Goal: Task Accomplishment & Management: Complete application form

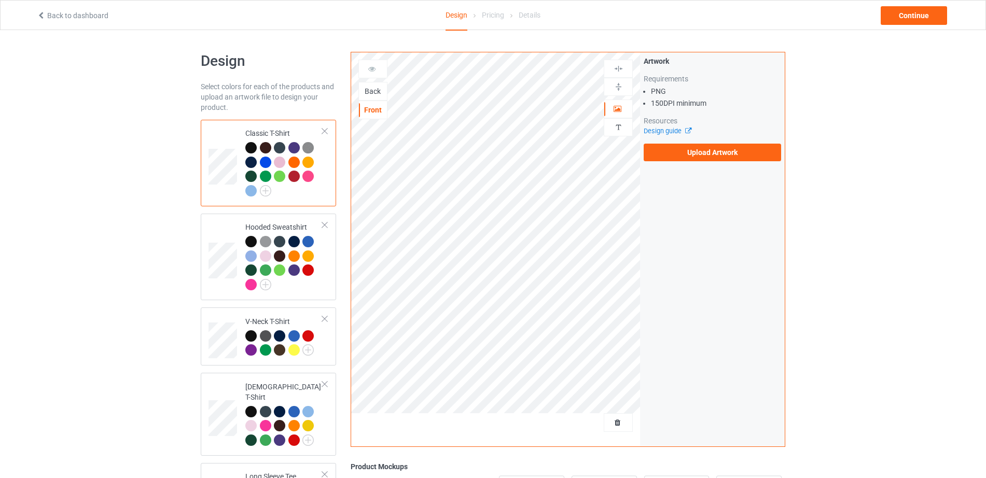
click at [370, 91] on div "Back" at bounding box center [373, 91] width 28 height 10
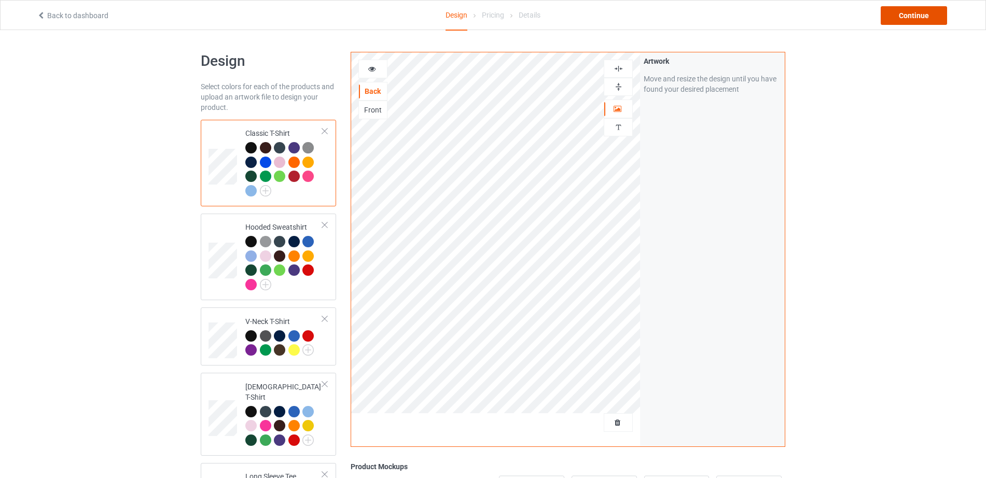
click at [920, 13] on div "Continue" at bounding box center [914, 15] width 66 height 19
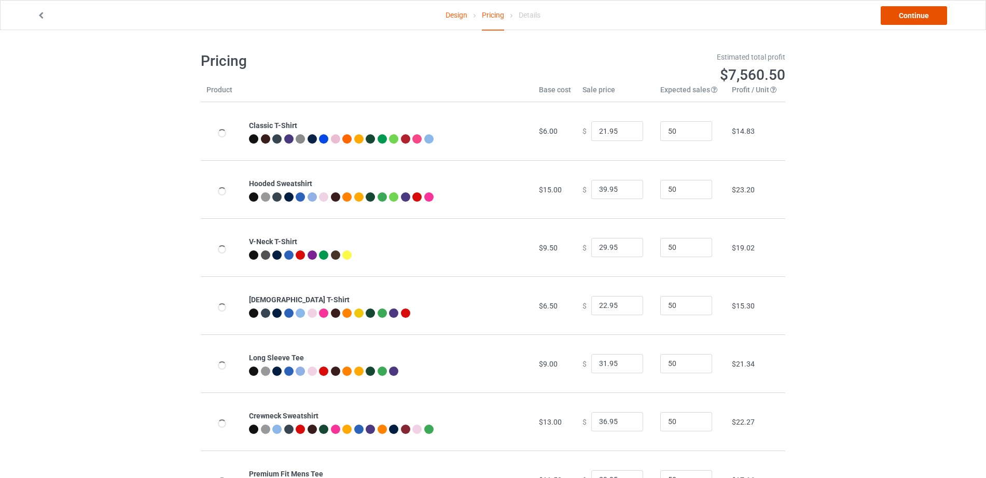
click at [920, 13] on link "Continue" at bounding box center [914, 15] width 66 height 19
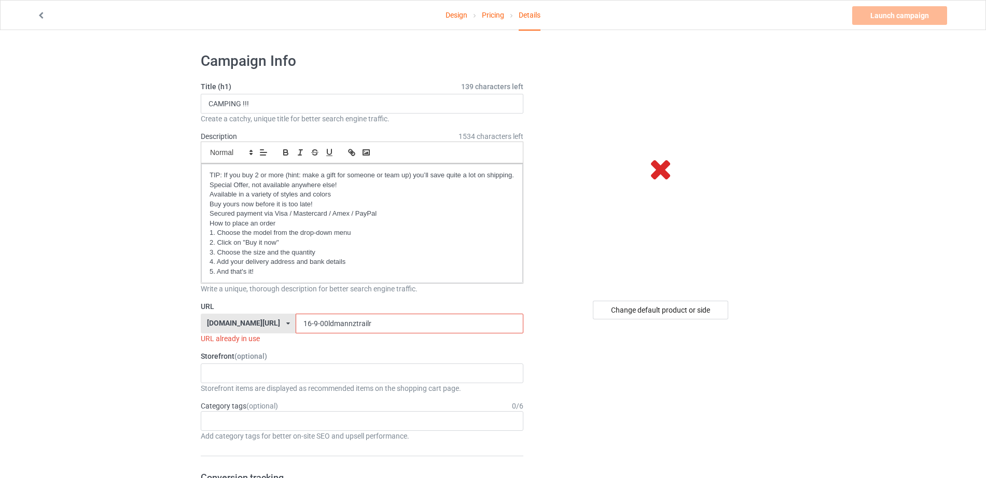
click at [361, 320] on input "16-9-00ldmannztrailr" at bounding box center [409, 324] width 227 height 20
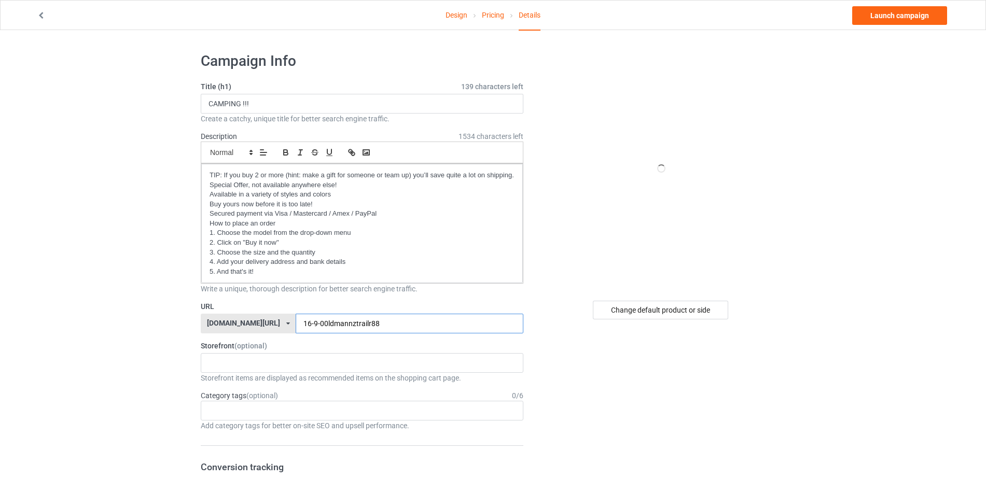
drag, startPoint x: 326, startPoint y: 324, endPoint x: 261, endPoint y: 320, distance: 64.5
click at [261, 320] on div "teechip.com/ teechip.com/ 587d0d41cee36fd012c64a69 16-9-00ldmannztrailr88" at bounding box center [362, 324] width 323 height 20
type input "16-9-00ldmannztrailr88"
click at [658, 312] on div "Change default product or side" at bounding box center [660, 310] width 135 height 19
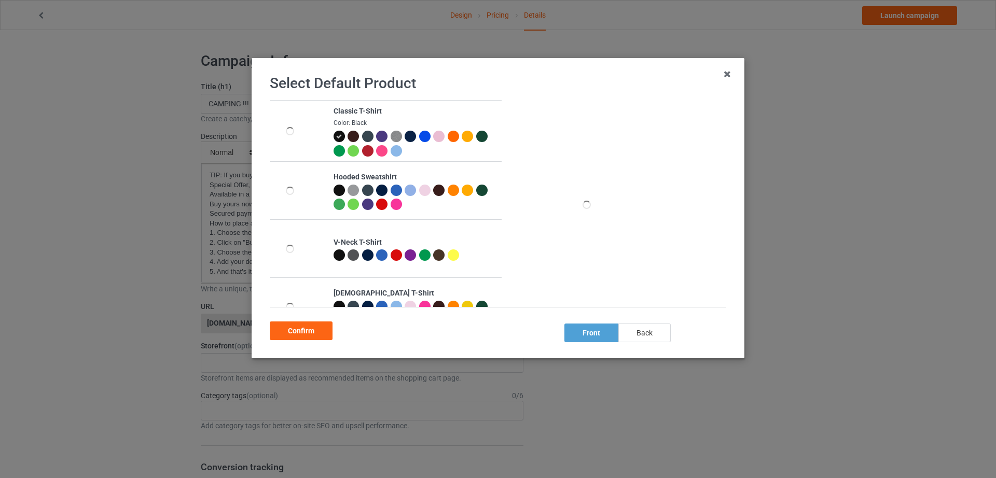
click at [646, 335] on div "back" at bounding box center [644, 333] width 52 height 19
click at [292, 329] on div "Confirm" at bounding box center [301, 331] width 63 height 19
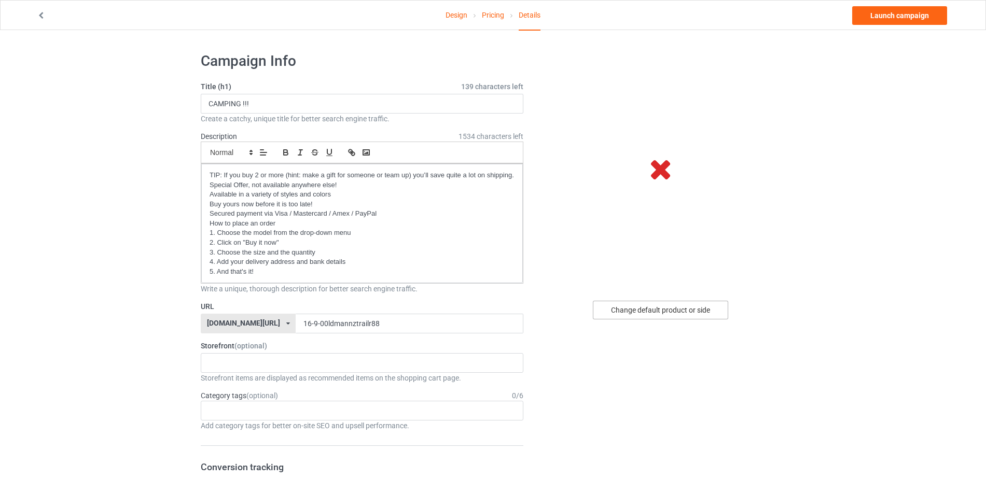
click at [645, 310] on div "Change default product or side" at bounding box center [660, 310] width 135 height 19
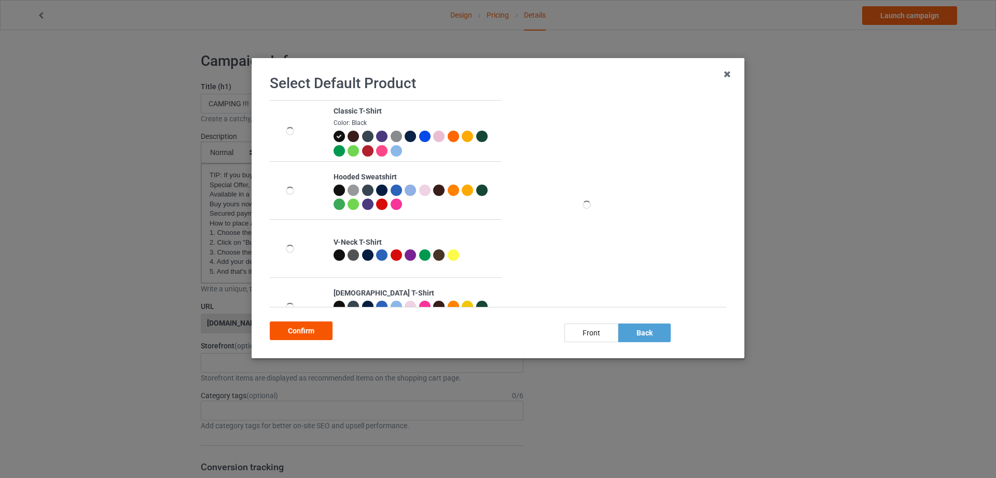
click at [298, 329] on div "Confirm" at bounding box center [301, 331] width 63 height 19
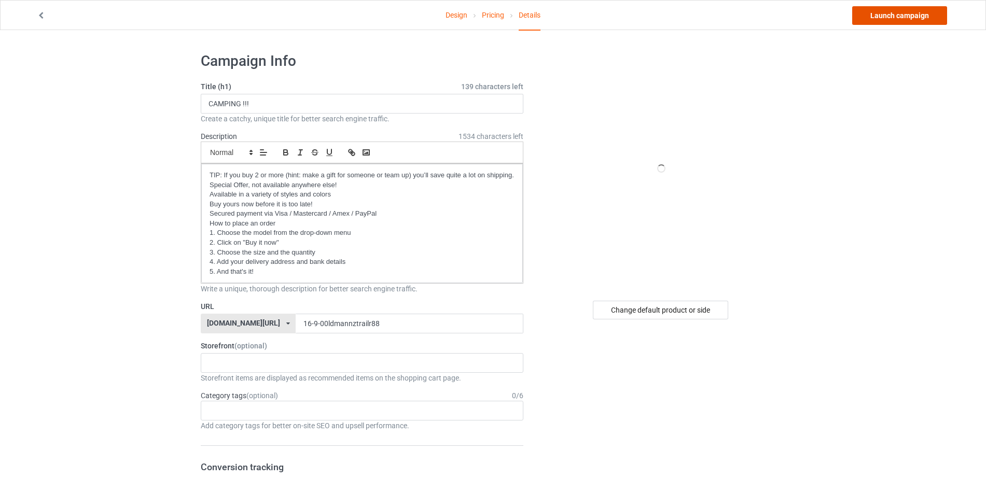
click at [897, 14] on link "Launch campaign" at bounding box center [899, 15] width 95 height 19
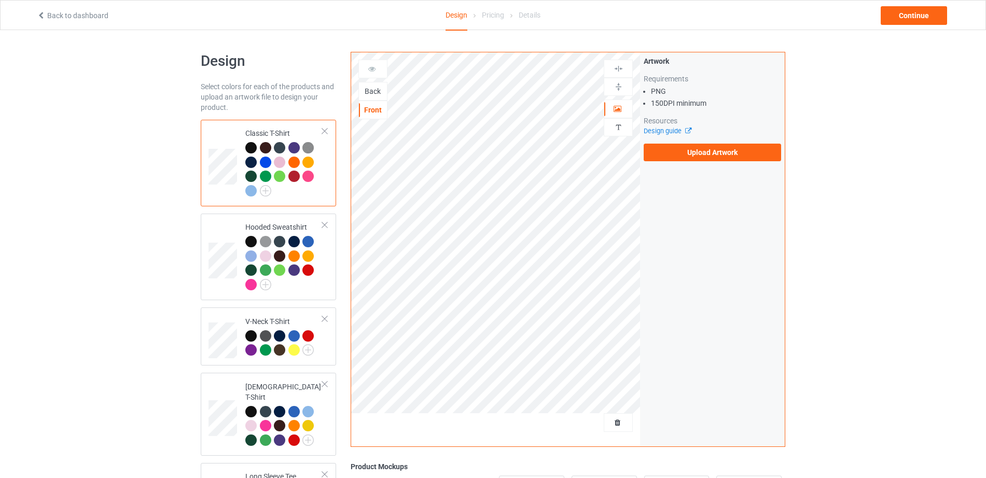
click at [377, 88] on div "Back" at bounding box center [373, 91] width 28 height 10
click at [699, 158] on label "Upload Artwork" at bounding box center [712, 153] width 137 height 18
click at [0, 0] on input "Upload Artwork" at bounding box center [0, 0] width 0 height 0
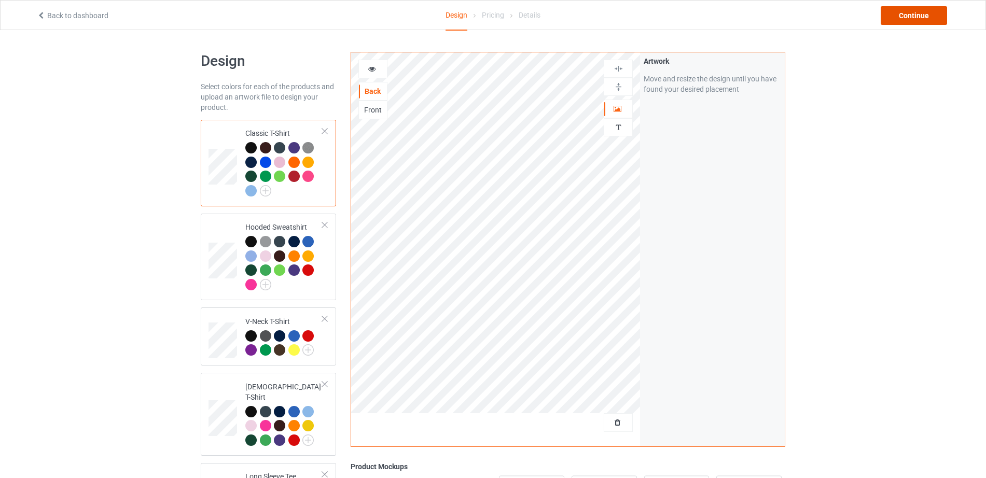
click at [911, 10] on div "Continue" at bounding box center [914, 15] width 66 height 19
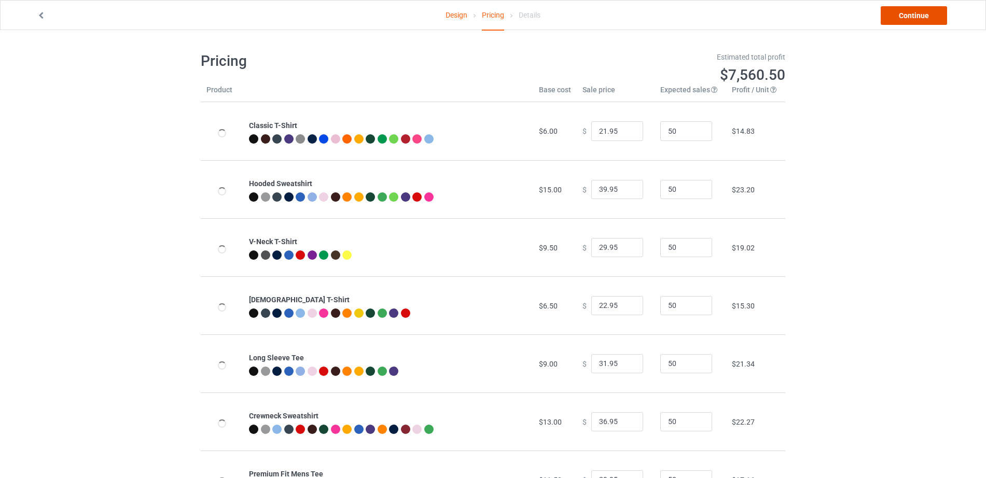
click at [911, 10] on link "Continue" at bounding box center [914, 15] width 66 height 19
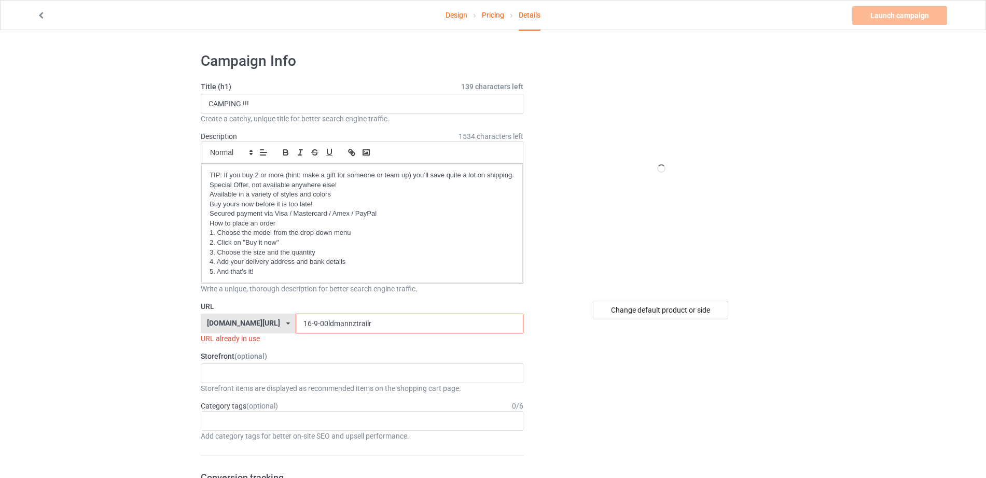
drag, startPoint x: 356, startPoint y: 325, endPoint x: 210, endPoint y: 328, distance: 146.8
click at [210, 329] on div "[DOMAIN_NAME][URL] [DOMAIN_NAME][URL] 587d0d41cee36fd012c64a69 16-9-00ldmannztr…" at bounding box center [362, 324] width 323 height 20
paste input "text"
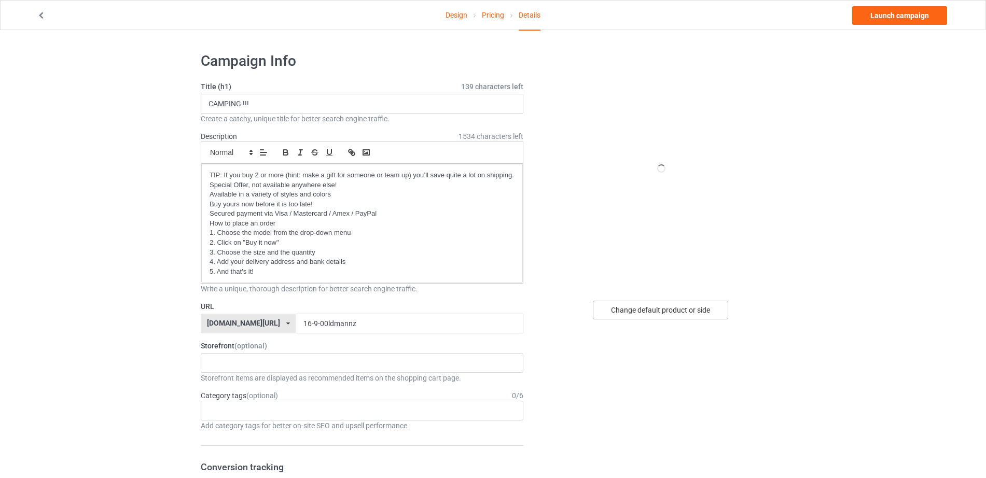
click at [652, 309] on div "Change default product or side" at bounding box center [660, 310] width 135 height 19
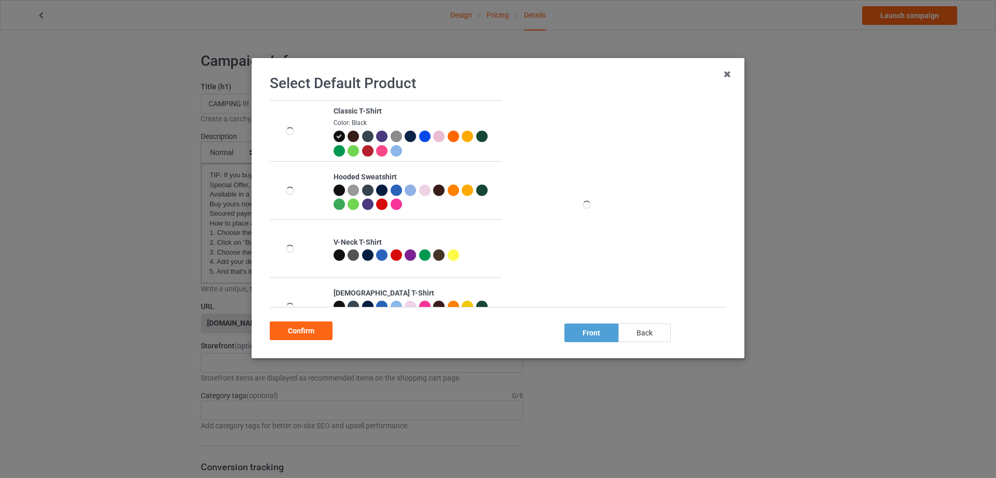
click at [649, 334] on div "back" at bounding box center [644, 333] width 52 height 19
click at [308, 330] on div "Confirm" at bounding box center [301, 331] width 63 height 19
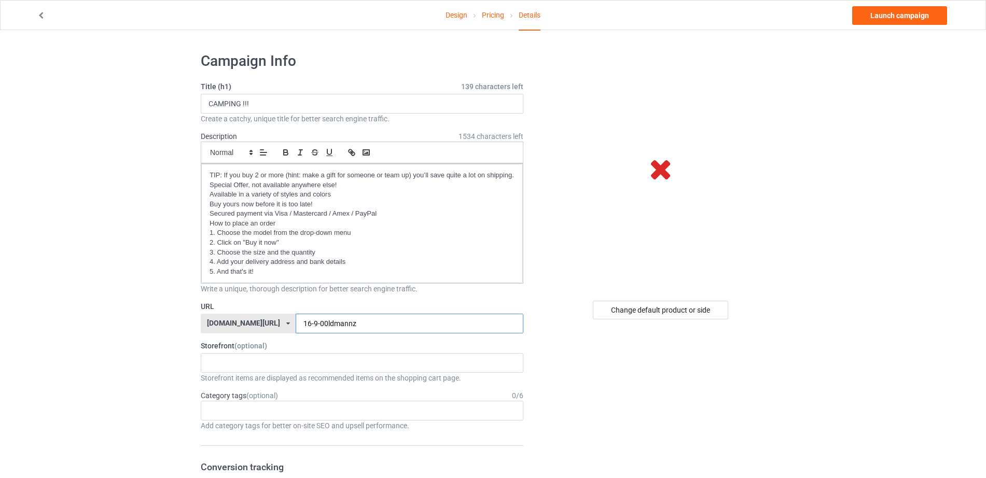
click at [360, 318] on input "16-9-00ldmannz" at bounding box center [409, 324] width 227 height 20
type input "16-9-00ldmannztrkk"
click at [906, 12] on link "Launch campaign" at bounding box center [899, 15] width 95 height 19
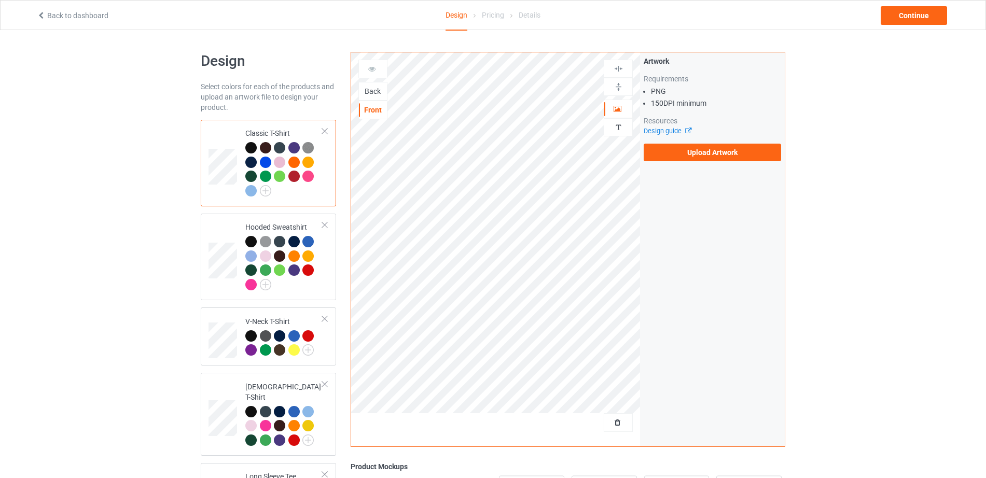
click at [376, 93] on div "Back" at bounding box center [373, 91] width 28 height 10
click at [697, 156] on label "Upload Artwork" at bounding box center [712, 153] width 137 height 18
click at [0, 0] on input "Upload Artwork" at bounding box center [0, 0] width 0 height 0
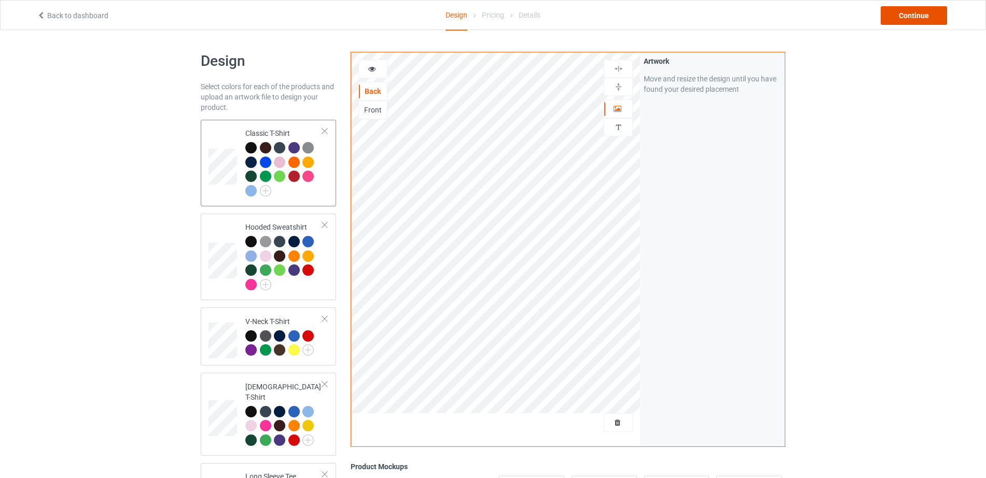
click at [920, 20] on div "Continue" at bounding box center [914, 15] width 66 height 19
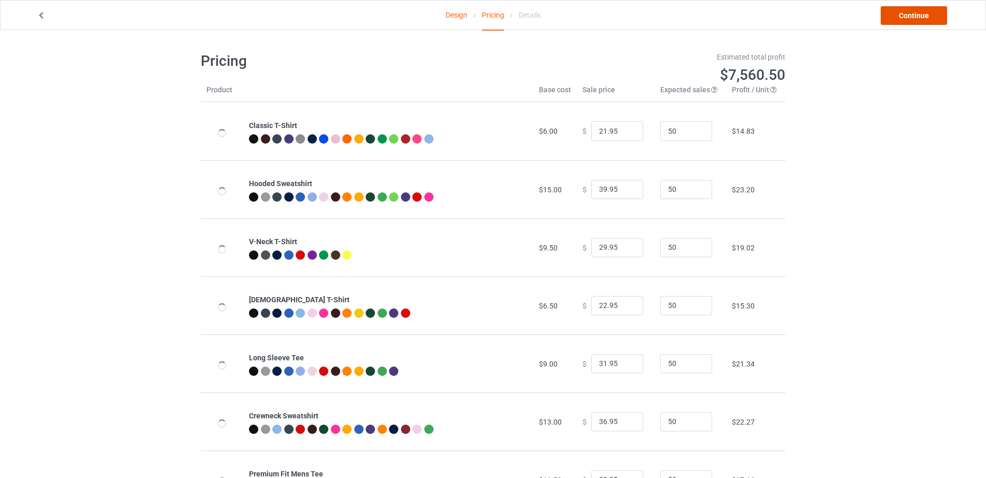
click at [920, 20] on link "Continue" at bounding box center [914, 15] width 66 height 19
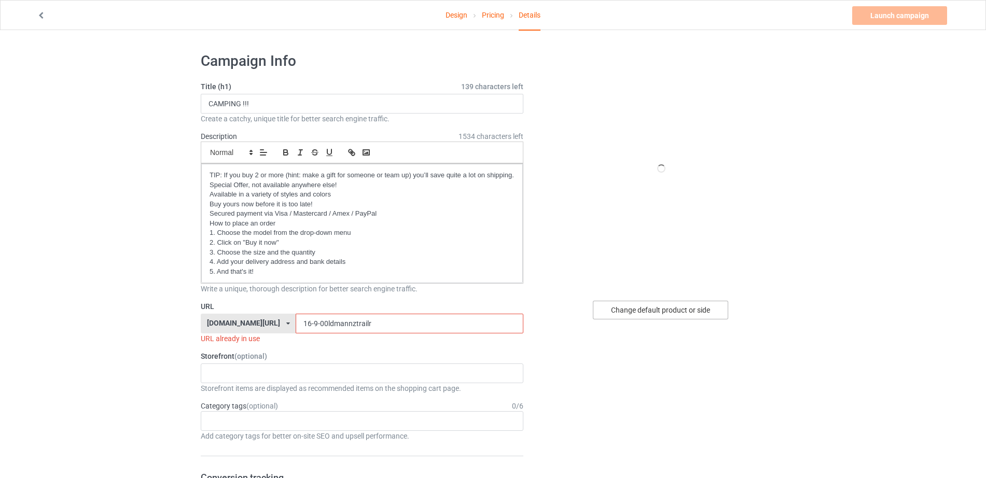
click at [664, 306] on div "Change default product or side" at bounding box center [660, 310] width 135 height 19
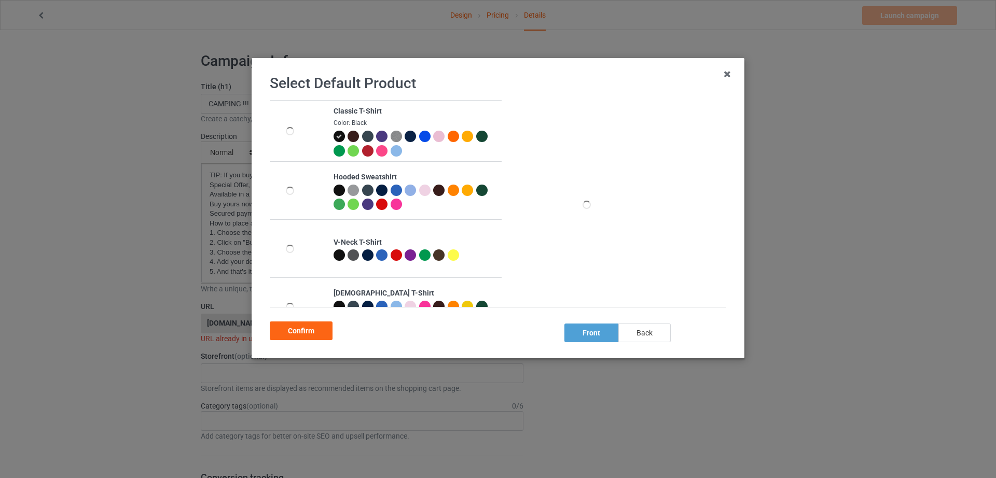
click at [652, 328] on div "back" at bounding box center [644, 333] width 52 height 19
click at [316, 333] on div "Confirm" at bounding box center [301, 331] width 63 height 19
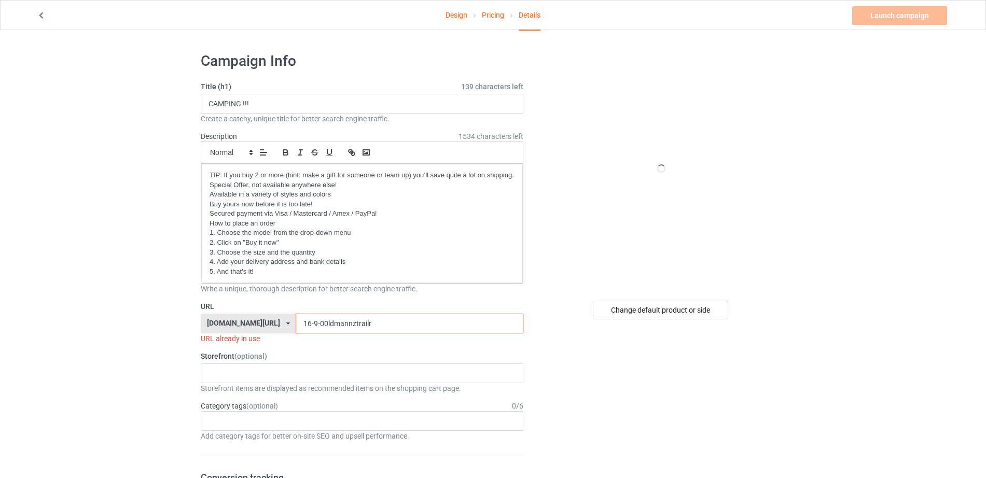
drag, startPoint x: 360, startPoint y: 324, endPoint x: 223, endPoint y: 327, distance: 137.0
click at [222, 331] on div "teechip.com/ teechip.com/ 587d0d41cee36fd012c64a69 16-9-00ldmannztrailr" at bounding box center [362, 324] width 323 height 20
paste input "text"
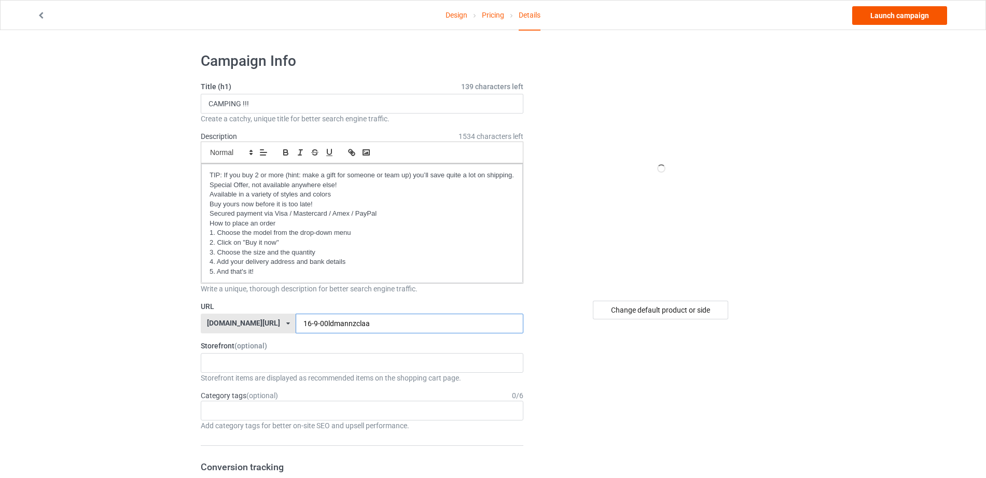
type input "16-9-00ldmannzclaa"
click at [912, 19] on link "Launch campaign" at bounding box center [899, 15] width 95 height 19
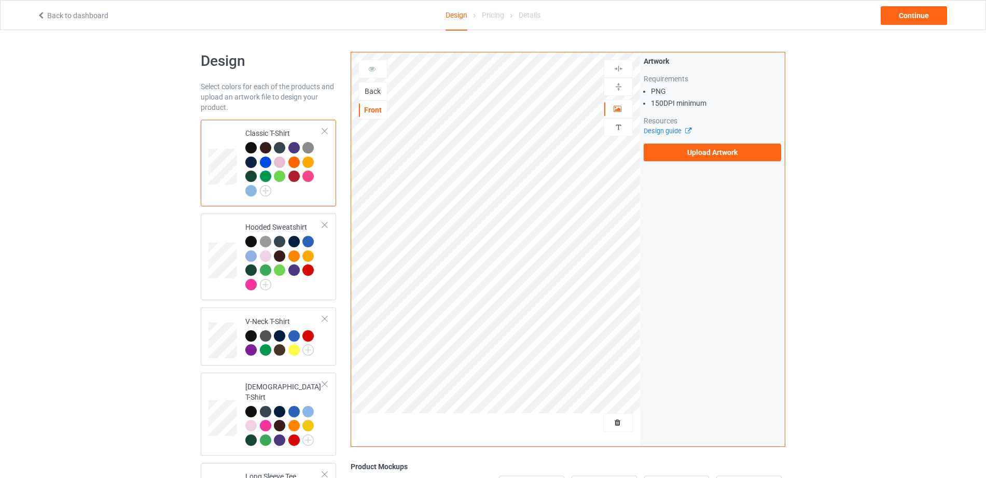
click at [374, 95] on div "Back" at bounding box center [373, 91] width 28 height 10
click at [716, 154] on label "Upload Artwork" at bounding box center [712, 153] width 137 height 18
click at [0, 0] on input "Upload Artwork" at bounding box center [0, 0] width 0 height 0
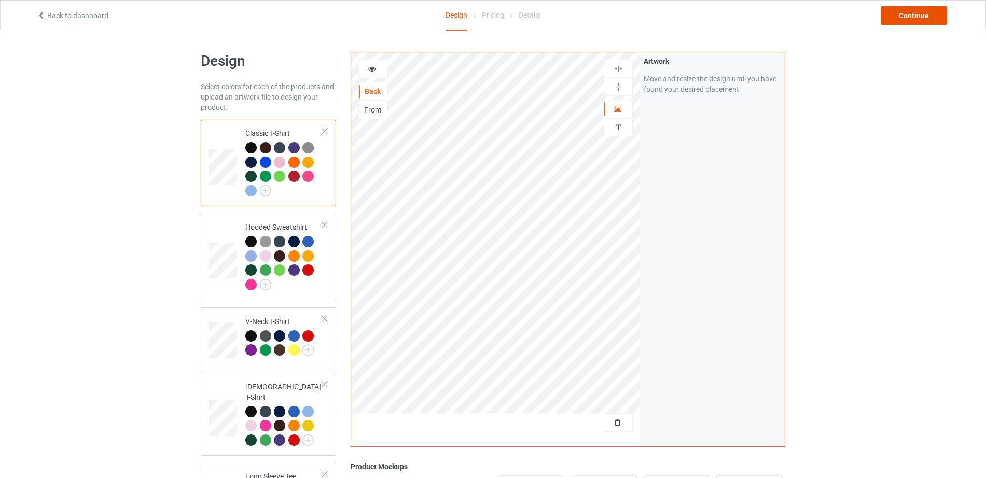
click at [928, 19] on div "Continue" at bounding box center [914, 15] width 66 height 19
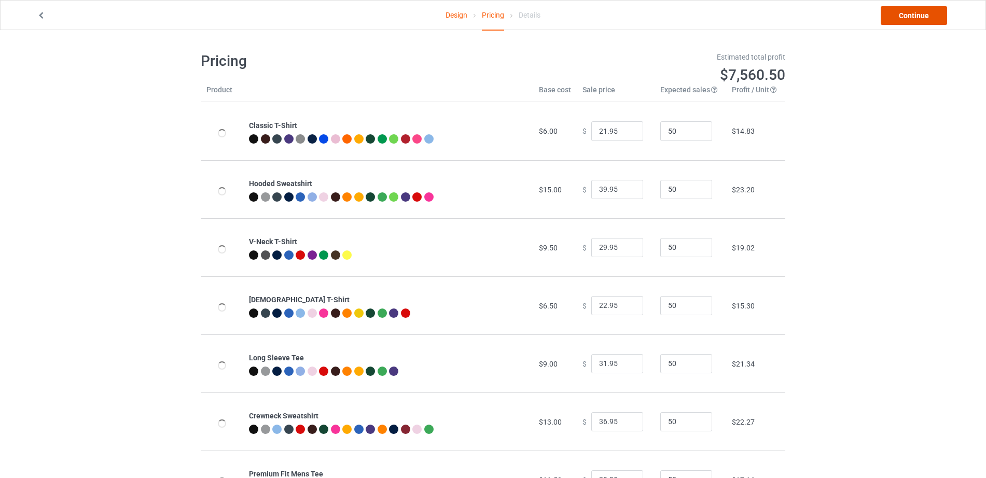
click at [928, 19] on link "Continue" at bounding box center [914, 15] width 66 height 19
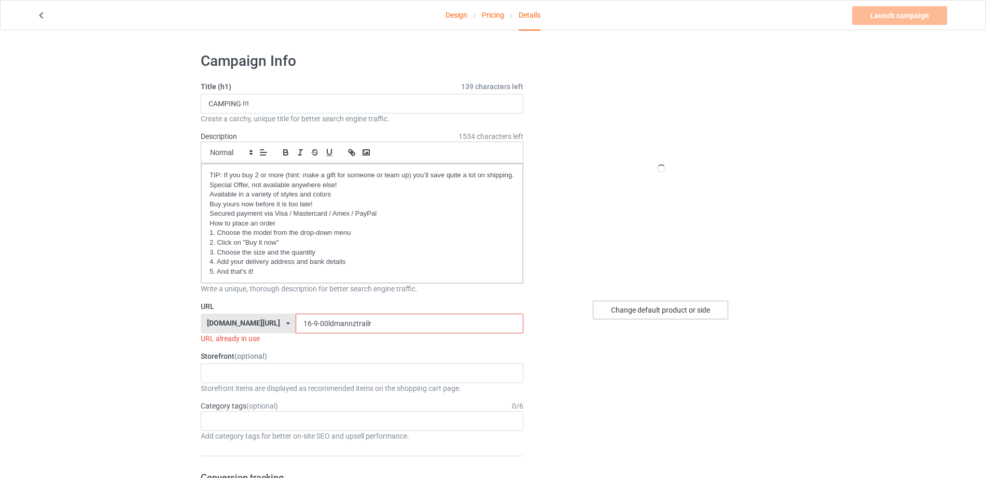
click at [672, 310] on div "Change default product or side" at bounding box center [660, 310] width 135 height 19
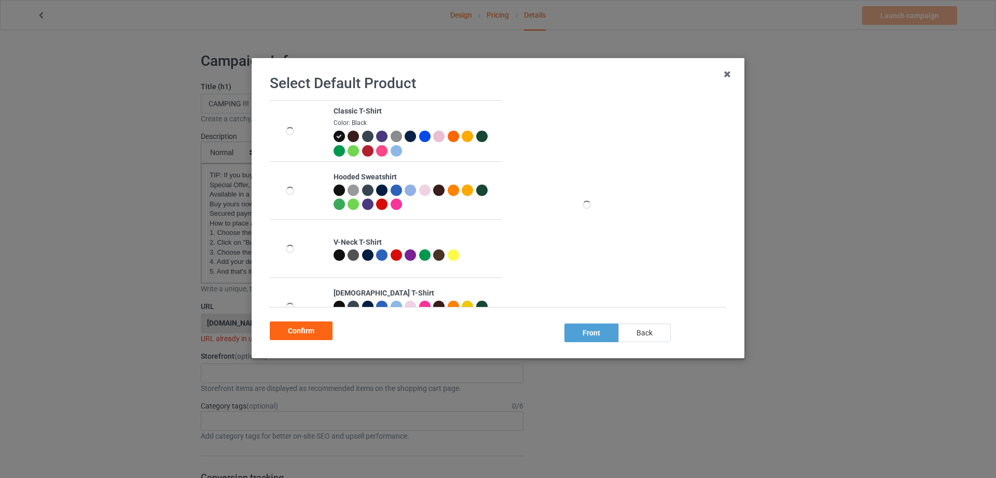
click at [655, 332] on div "back" at bounding box center [644, 333] width 52 height 19
click at [303, 333] on div "Confirm" at bounding box center [301, 331] width 63 height 19
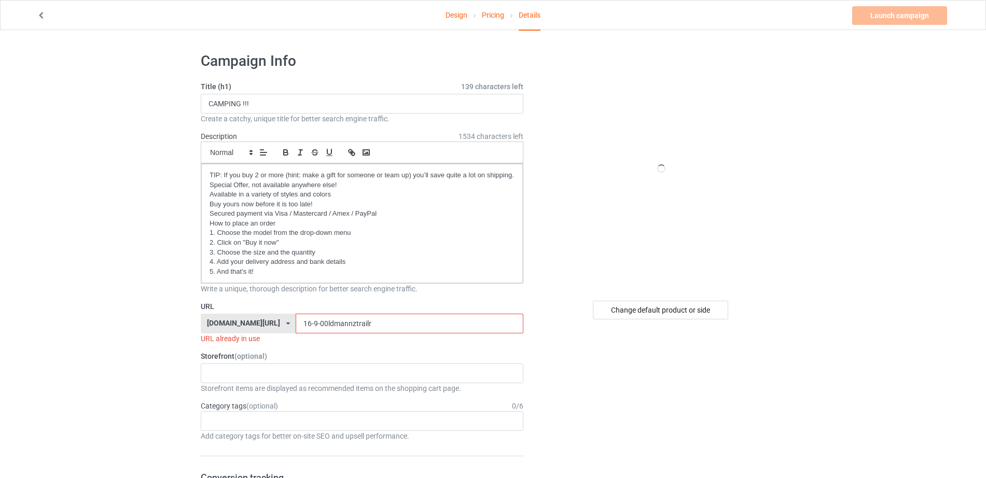
drag, startPoint x: 365, startPoint y: 323, endPoint x: 227, endPoint y: 324, distance: 138.5
click at [227, 325] on div "[DOMAIN_NAME][URL] [DOMAIN_NAME][URL] 587d0d41cee36fd012c64a69 16-9-00ldmannztr…" at bounding box center [362, 324] width 323 height 20
paste input "text"
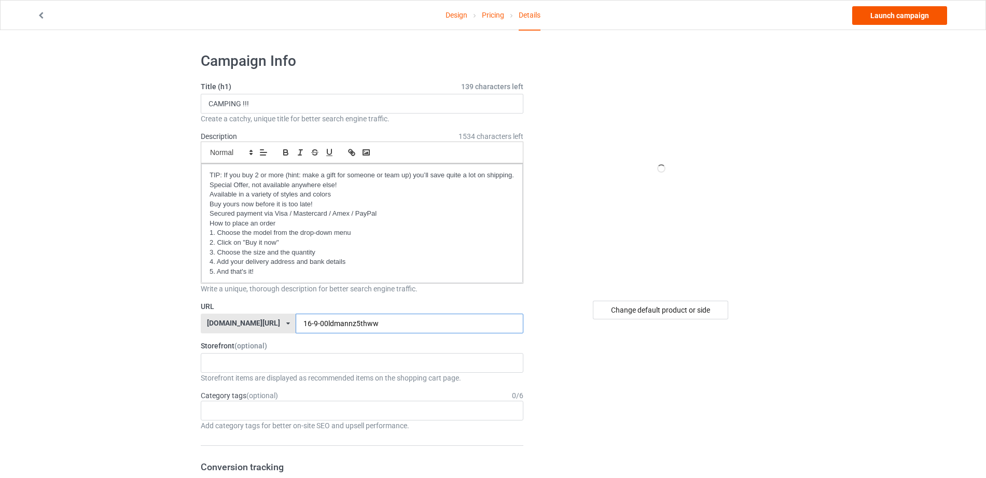
type input "16-9-00ldmannz5thww"
click at [899, 14] on link "Launch campaign" at bounding box center [899, 15] width 95 height 19
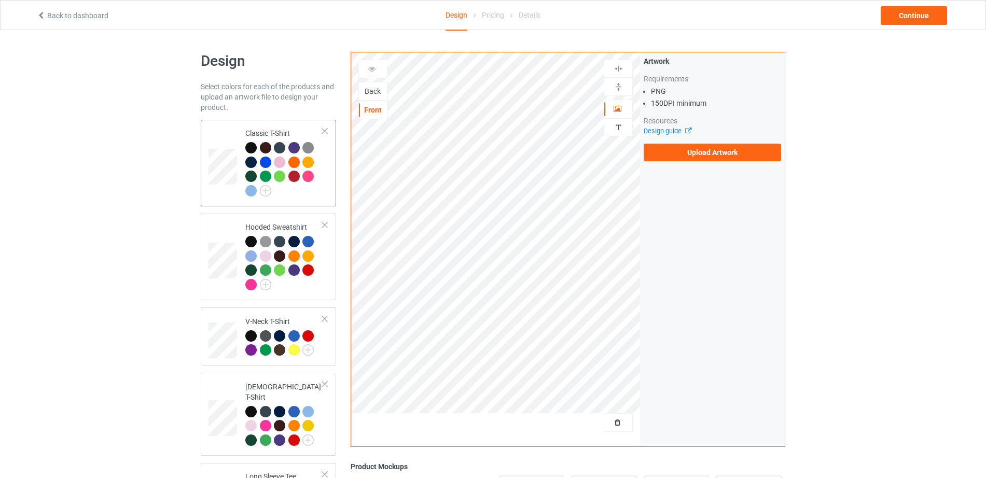
click at [372, 94] on div "Back" at bounding box center [373, 91] width 28 height 10
click at [705, 157] on label "Upload Artwork" at bounding box center [712, 153] width 137 height 18
click at [0, 0] on input "Upload Artwork" at bounding box center [0, 0] width 0 height 0
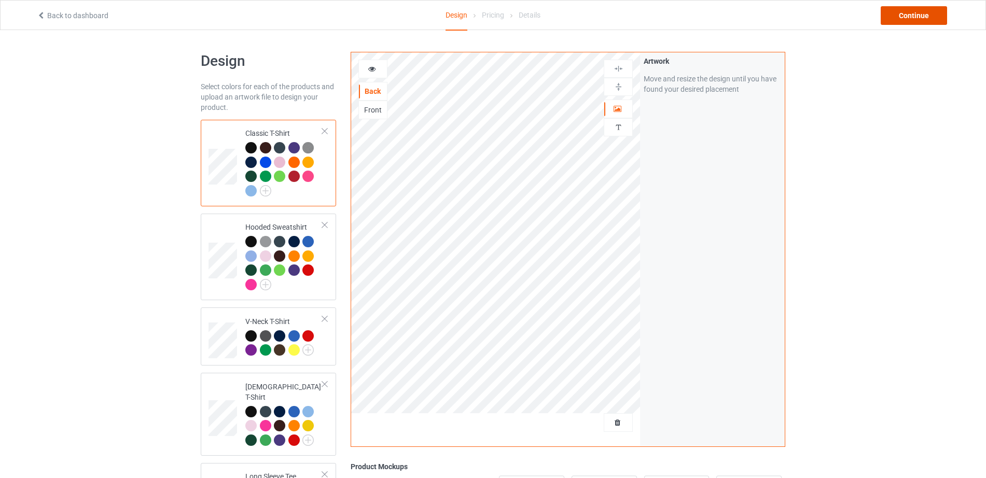
click at [905, 10] on div "Continue" at bounding box center [914, 15] width 66 height 19
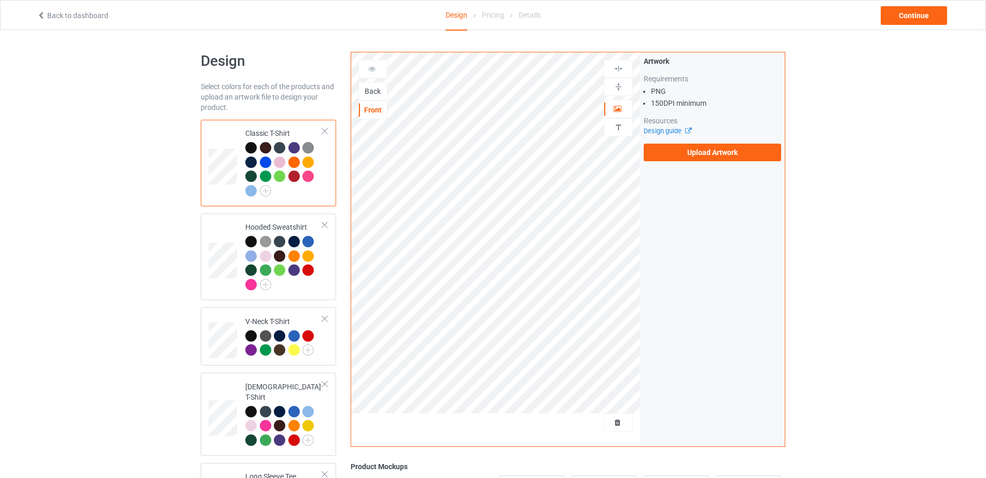
click at [376, 92] on div "Back" at bounding box center [373, 91] width 28 height 10
click at [676, 163] on div "Artwork Requirements PNG 150 DPI minimum Resources Design guide Upload Artwork" at bounding box center [712, 108] width 145 height 113
click at [676, 158] on label "Upload Artwork" at bounding box center [712, 153] width 137 height 18
click at [0, 0] on input "Upload Artwork" at bounding box center [0, 0] width 0 height 0
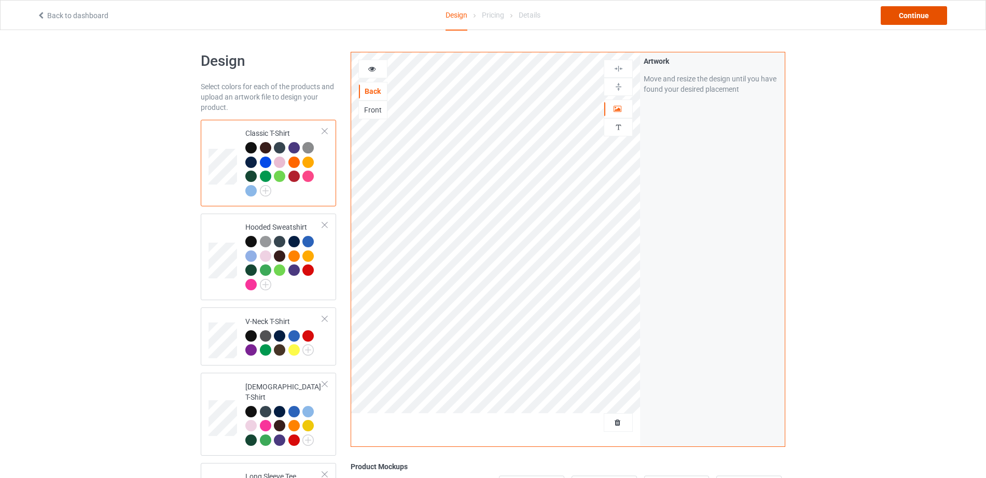
click at [916, 21] on div "Continue" at bounding box center [914, 15] width 66 height 19
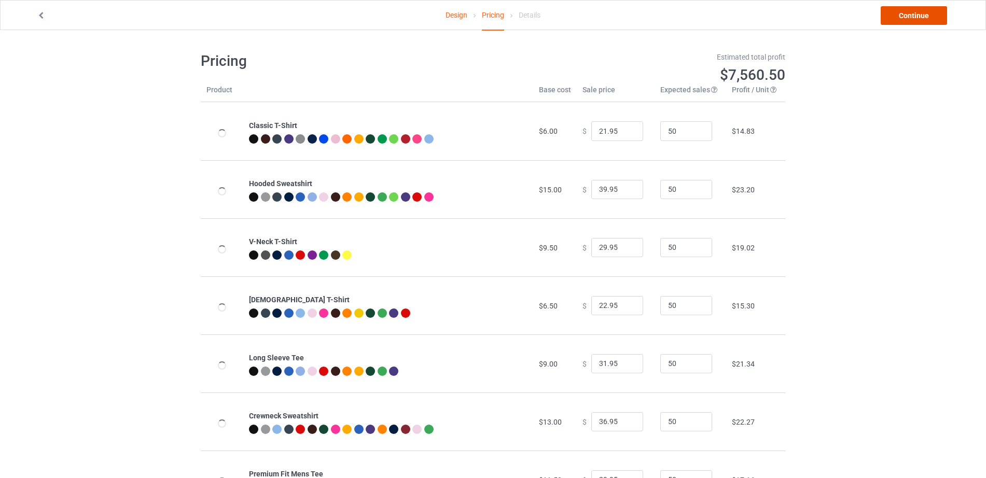
click at [916, 21] on link "Continue" at bounding box center [914, 15] width 66 height 19
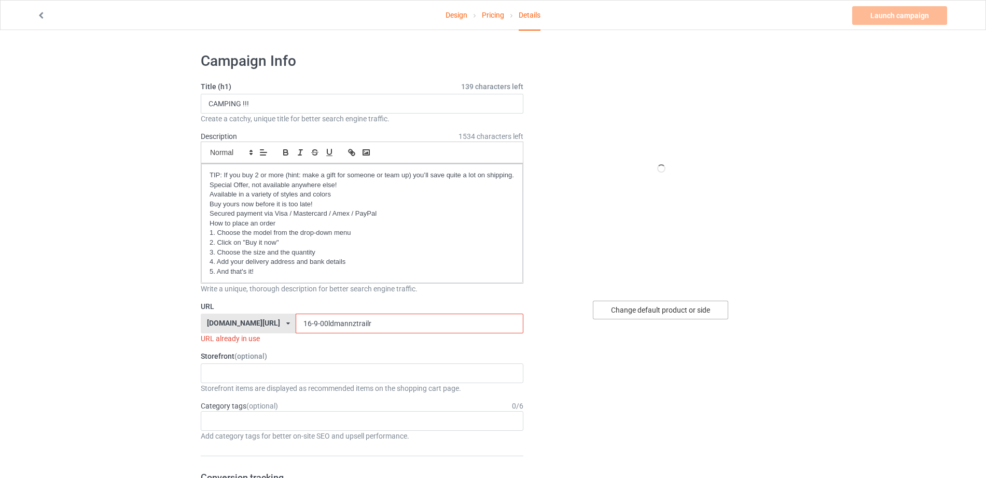
click at [662, 307] on div "Change default product or side" at bounding box center [660, 310] width 135 height 19
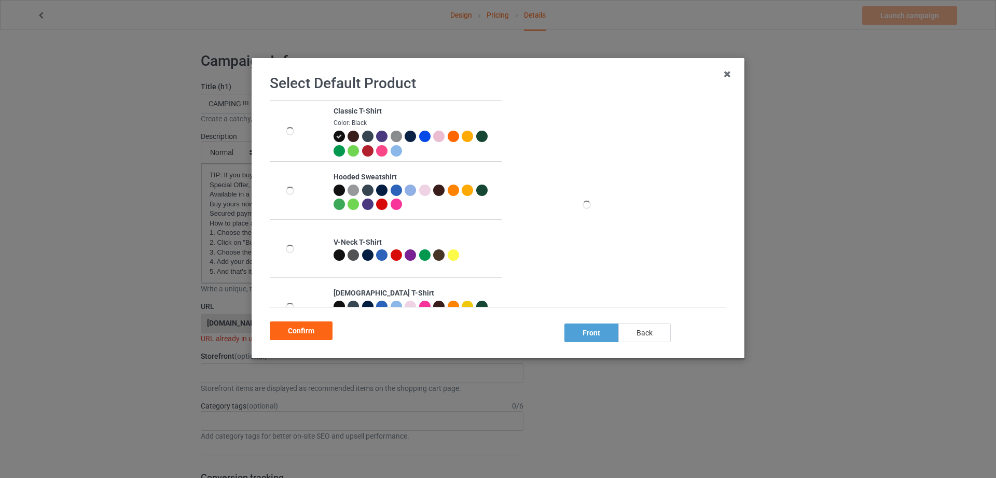
click at [641, 335] on div "back" at bounding box center [644, 333] width 52 height 19
click at [300, 329] on div "Confirm" at bounding box center [301, 331] width 63 height 19
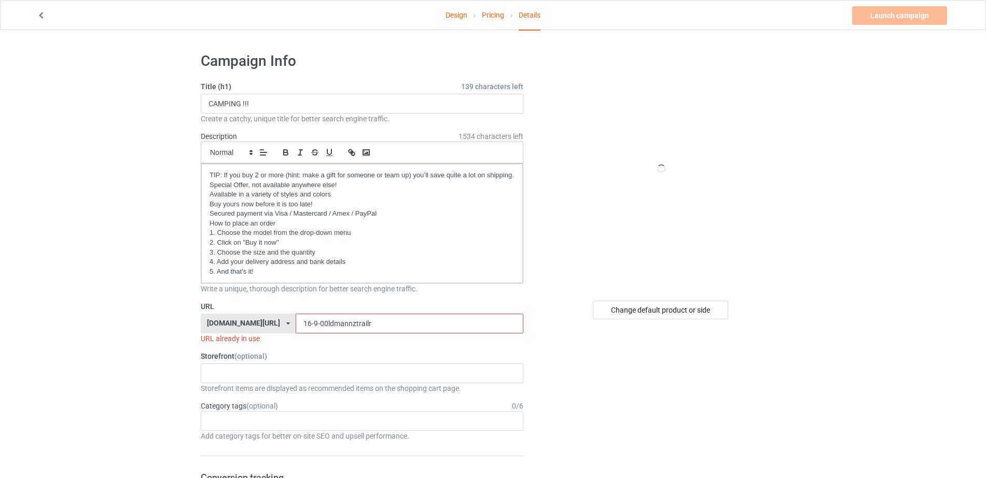
drag, startPoint x: 357, startPoint y: 320, endPoint x: 212, endPoint y: 308, distance: 145.8
click at [210, 310] on div "URL [DOMAIN_NAME][URL] [DOMAIN_NAME][URL] 587d0d41cee36fd012c64a69 16-9-00ldman…" at bounding box center [362, 322] width 323 height 43
paste input "text"
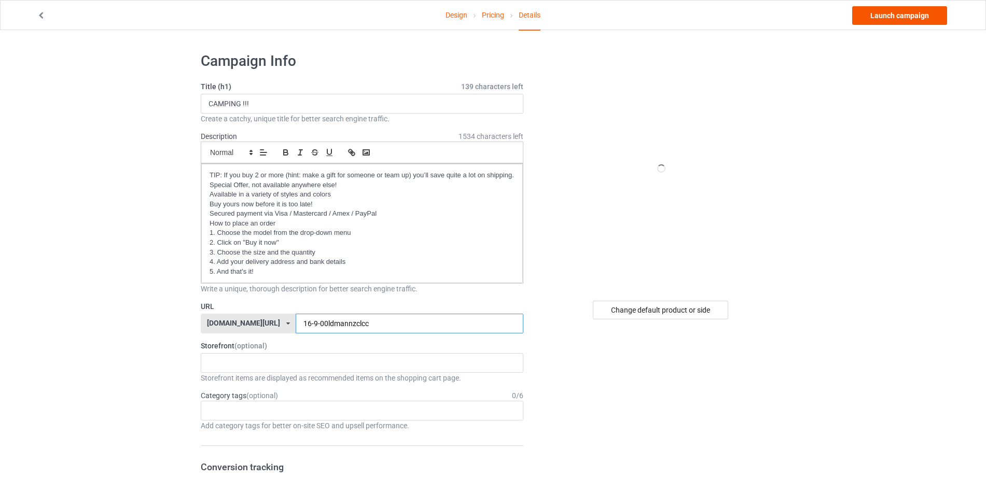
type input "16-9-00ldmannzclcc"
click at [884, 16] on link "Launch campaign" at bounding box center [899, 15] width 95 height 19
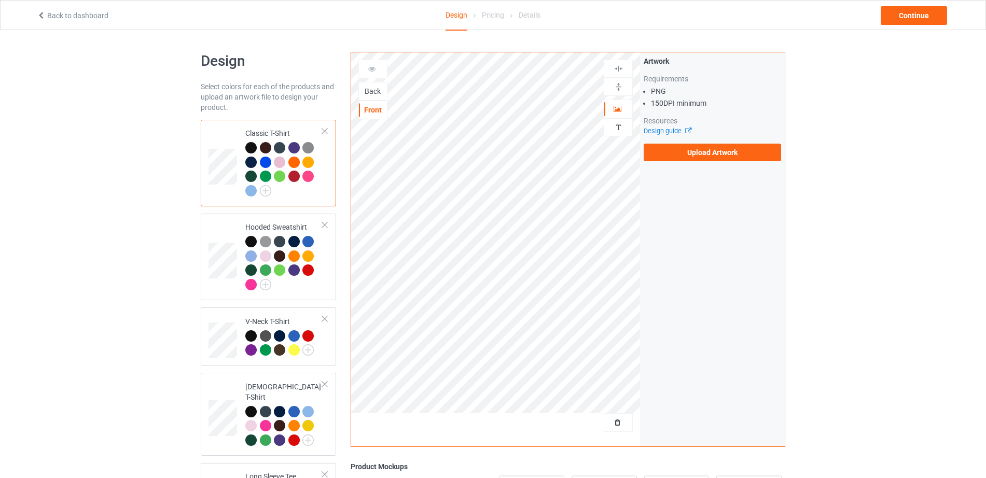
click at [366, 93] on div "Back" at bounding box center [373, 91] width 28 height 10
click at [690, 151] on label "Upload Artwork" at bounding box center [712, 153] width 137 height 18
click at [0, 0] on input "Upload Artwork" at bounding box center [0, 0] width 0 height 0
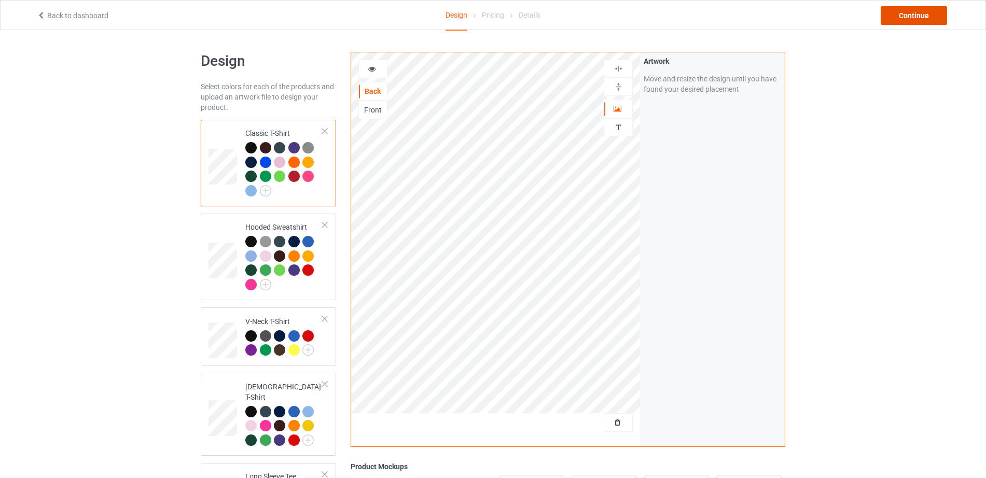
click at [900, 18] on div "Continue" at bounding box center [914, 15] width 66 height 19
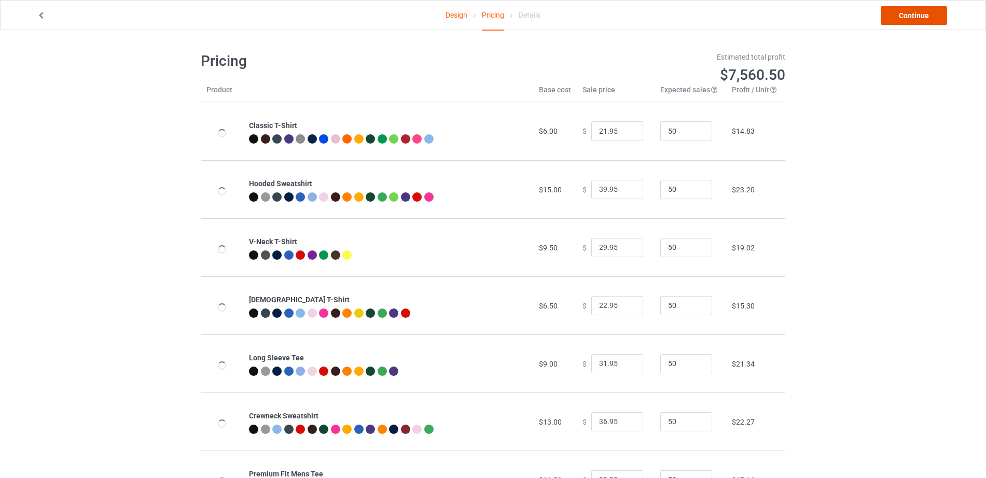
click at [900, 18] on link "Continue" at bounding box center [914, 15] width 66 height 19
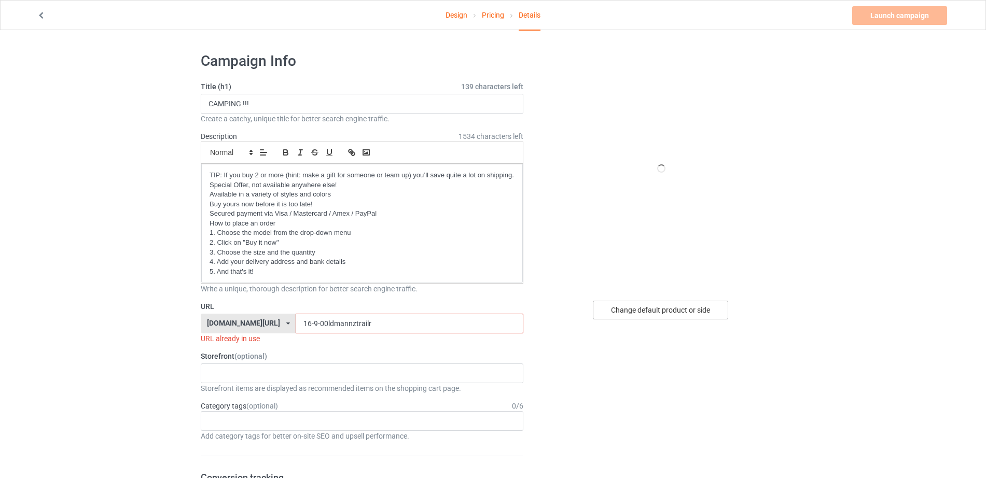
click at [662, 315] on div "Change default product or side" at bounding box center [660, 310] width 135 height 19
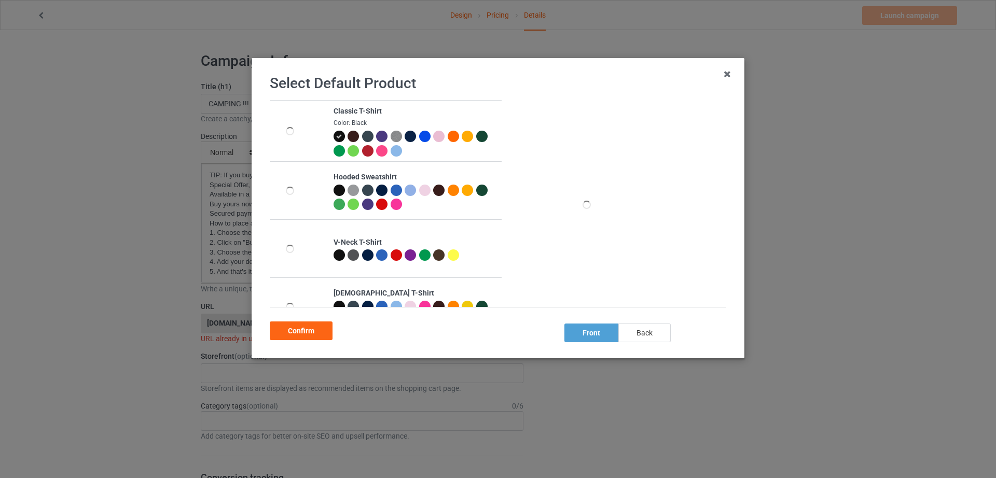
click at [654, 340] on div "back" at bounding box center [644, 333] width 52 height 19
click at [292, 332] on div "Confirm" at bounding box center [301, 331] width 63 height 19
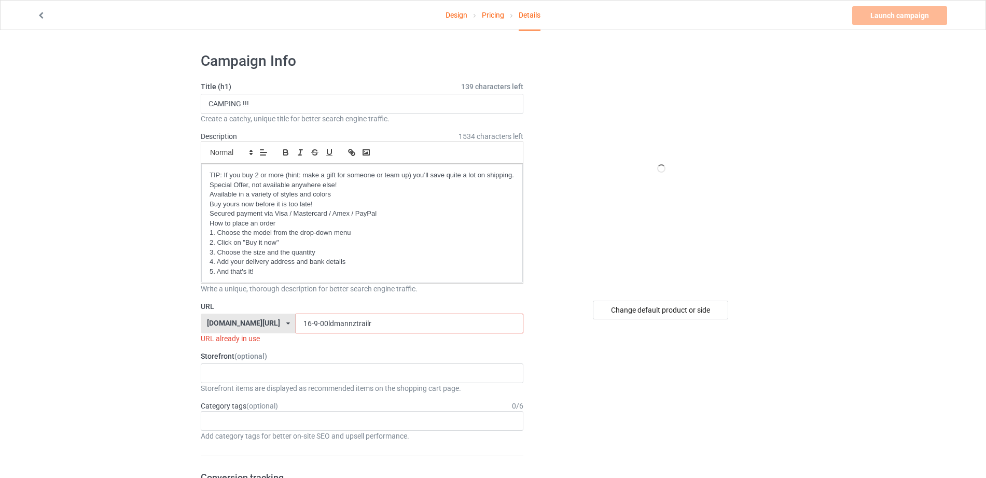
click at [358, 325] on input "16-9-00ldmannztrailr" at bounding box center [409, 324] width 227 height 20
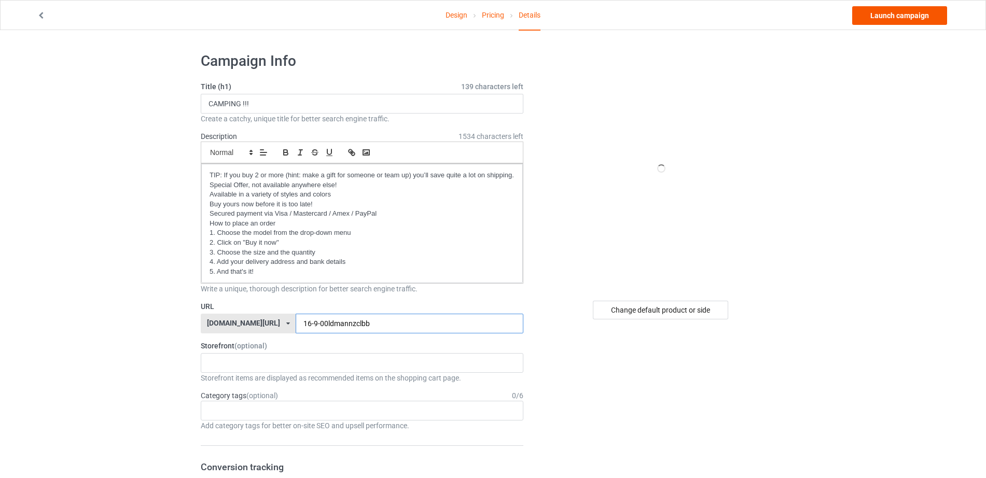
type input "16-9-00ldmannzclbb"
click at [880, 12] on link "Launch campaign" at bounding box center [899, 15] width 95 height 19
